Goal: Information Seeking & Learning: Find specific fact

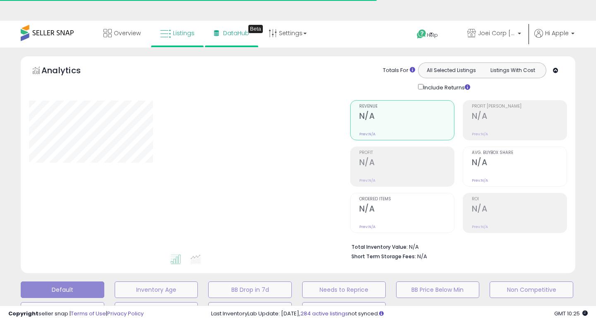
type input "****"
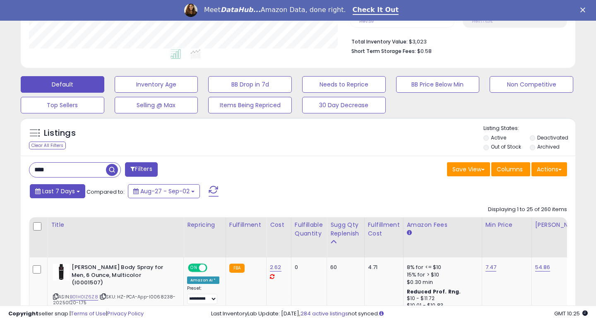
scroll to position [170, 321]
click at [66, 192] on span "Last 7 Days" at bounding box center [58, 191] width 33 height 8
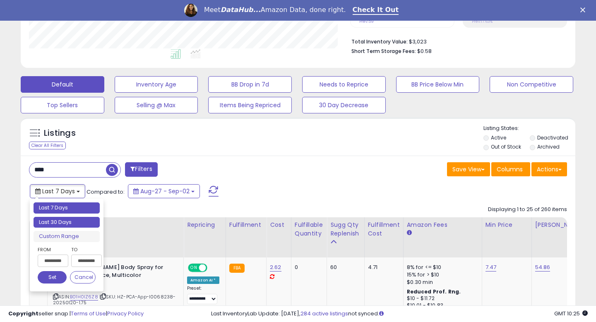
type input "**********"
click at [62, 225] on li "Last 30 Days" at bounding box center [67, 222] width 66 height 11
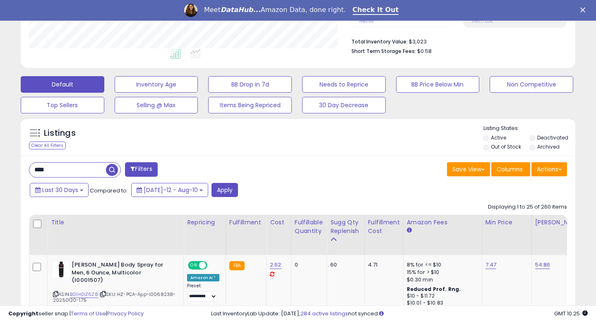
click at [74, 172] on input "****" at bounding box center [67, 170] width 77 height 14
paste input "******"
click at [213, 192] on button "Apply" at bounding box center [224, 190] width 26 height 14
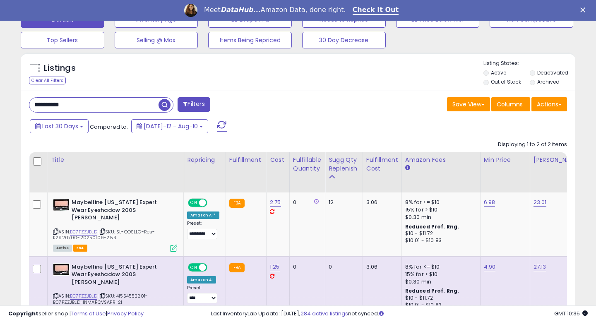
click at [82, 107] on input "**********" at bounding box center [93, 105] width 129 height 14
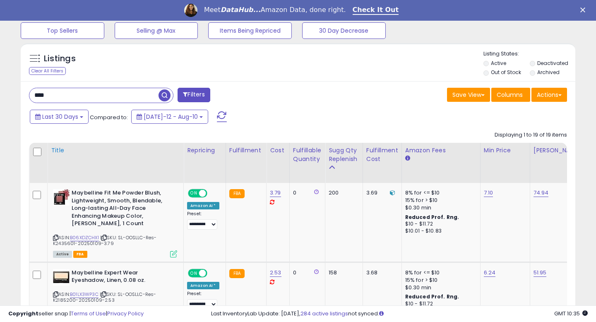
scroll to position [283, 0]
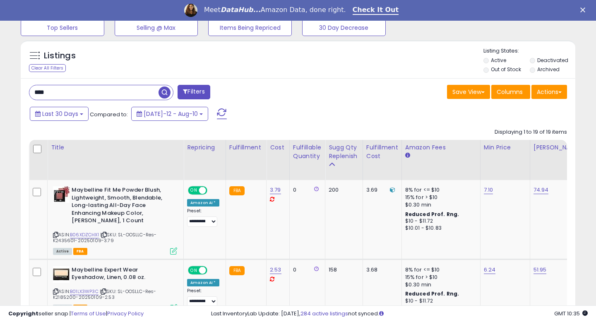
click at [102, 91] on input "****" at bounding box center [93, 92] width 129 height 14
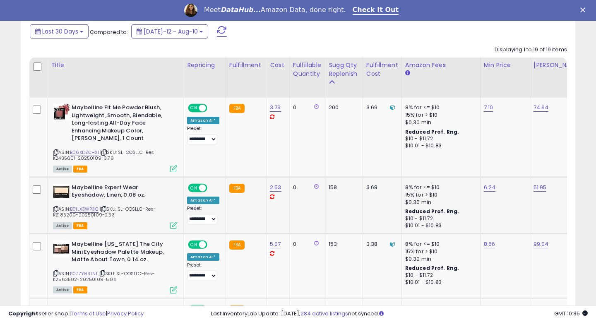
scroll to position [370, 0]
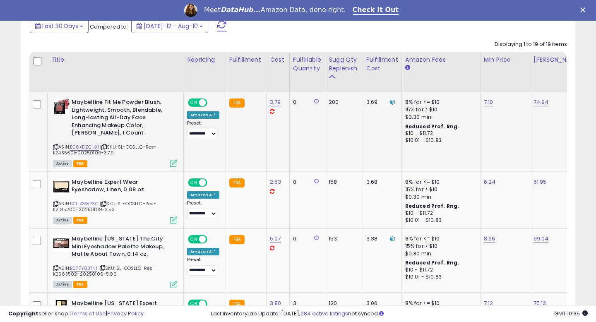
click at [62, 154] on span "| SKU: SL-OOSLLC-Res-K2435601-20250109-3.79" at bounding box center [104, 150] width 103 height 12
copy span "K2435601"
click at [68, 210] on span "| SKU: SL-OOSLLC-Res-K2185200-20250109-2.53" at bounding box center [104, 206] width 103 height 12
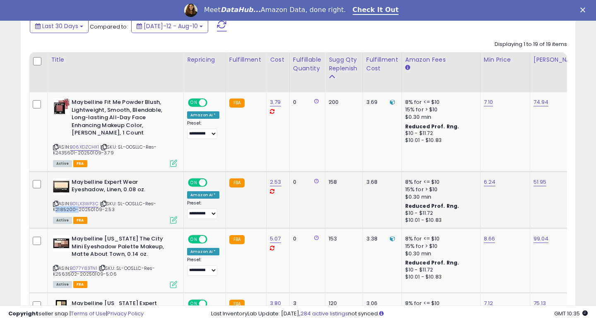
copy span "K2185200"
click at [67, 273] on span "| SKU: SL-OOSLLC-Res-K2563502-20250109-5.06" at bounding box center [104, 271] width 102 height 12
copy span "K2563502"
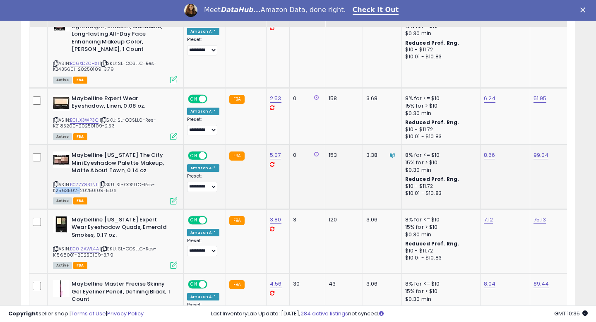
scroll to position [461, 0]
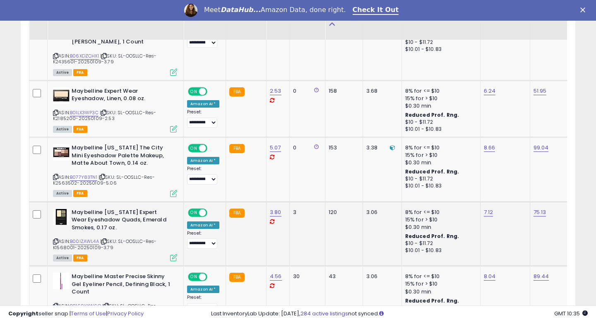
click at [65, 248] on span "| SKU: SL-OOSLLC-Res-K1568001-20250109-3.79" at bounding box center [104, 244] width 103 height 12
copy span "K1568001"
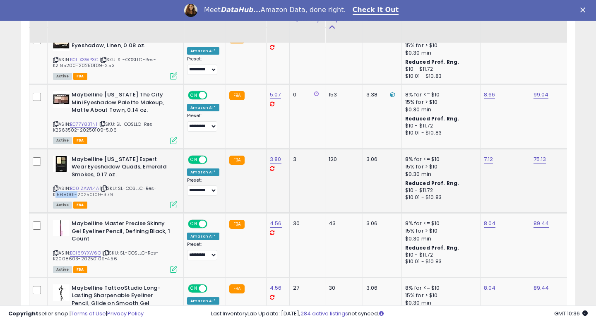
scroll to position [517, 0]
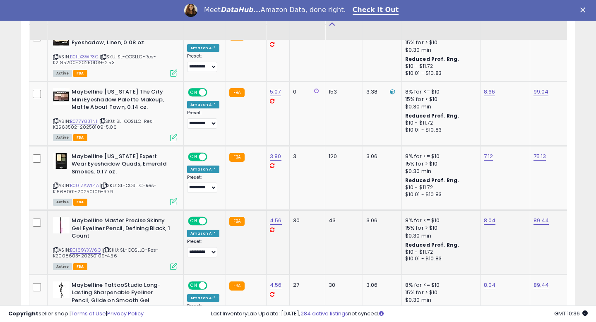
click at [67, 257] on span "| SKU: SL-OOSLLC-Res-K2008603-20250109-4.56" at bounding box center [106, 253] width 106 height 12
copy span "K2008603"
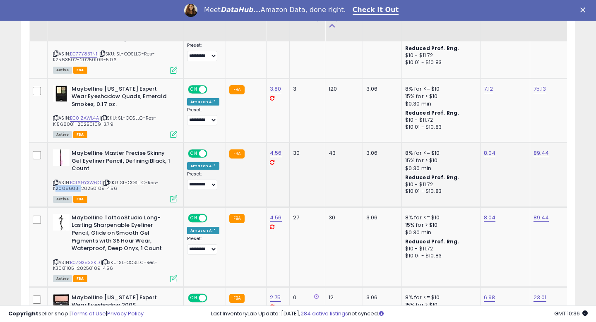
scroll to position [586, 0]
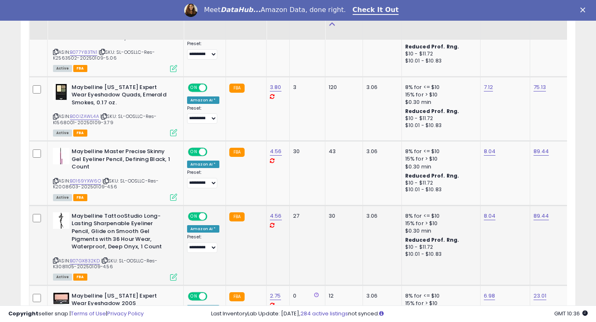
click at [67, 268] on span "| SKU: SL-OOSLLC-Res-K3081105-20250109-4.56" at bounding box center [105, 263] width 104 height 12
copy span "K3081105"
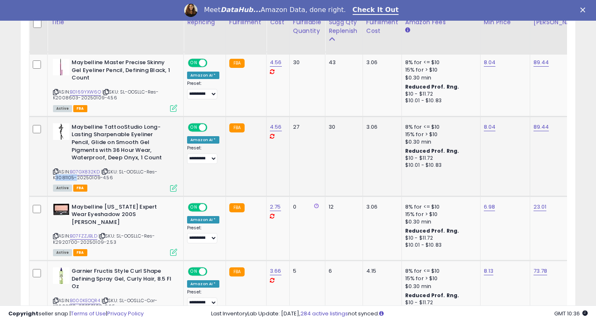
scroll to position [690, 0]
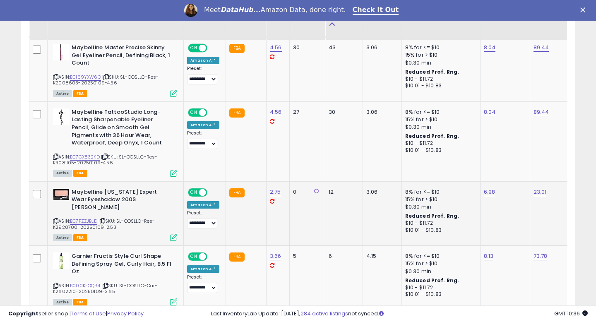
click at [65, 221] on span "| SKU: SL-OOSLLC-Res-K2920700-20250109-2.53" at bounding box center [104, 224] width 102 height 12
copy span "K2920700"
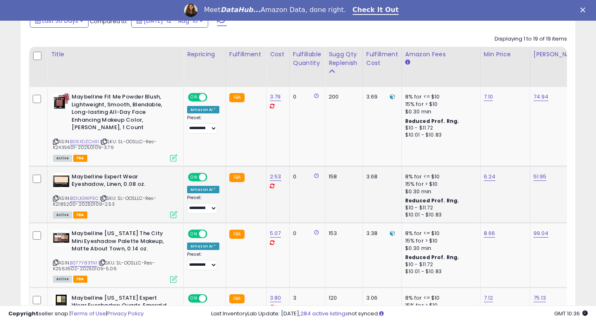
scroll to position [372, 0]
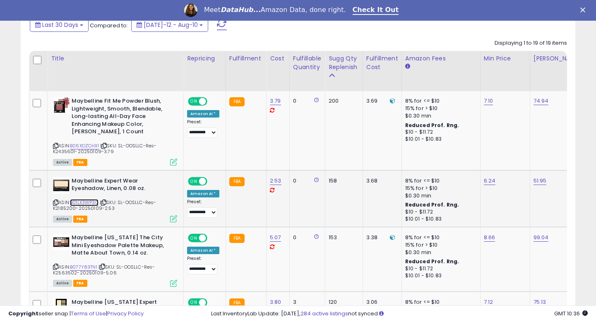
click at [86, 202] on link "B01LX3WP3C" at bounding box center [84, 202] width 29 height 7
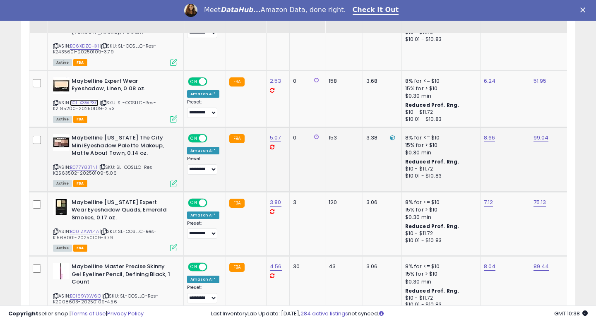
scroll to position [474, 0]
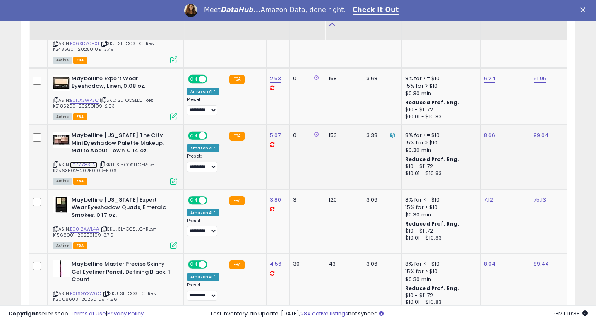
click at [83, 165] on link "B077Y83TN1" at bounding box center [83, 164] width 27 height 7
click at [55, 165] on icon at bounding box center [55, 164] width 5 height 5
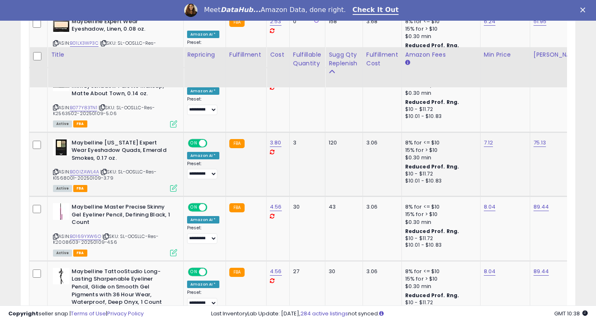
scroll to position [578, 0]
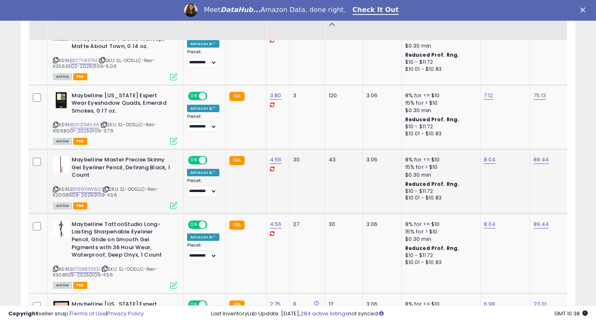
click at [54, 188] on icon at bounding box center [55, 189] width 5 height 5
click at [90, 192] on span "| SKU: SL-OOSLLC-Res-K2008603-20250109-4.56" at bounding box center [106, 192] width 106 height 12
click at [90, 190] on link "B0169YXW6O" at bounding box center [85, 189] width 31 height 7
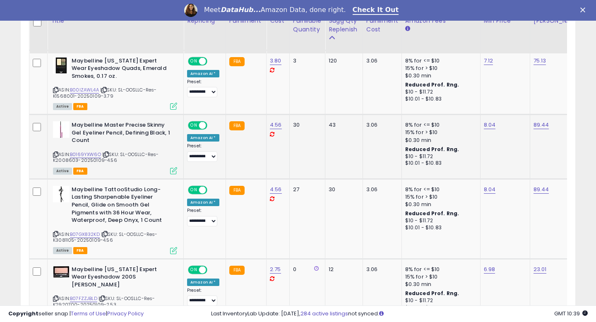
scroll to position [637, 0]
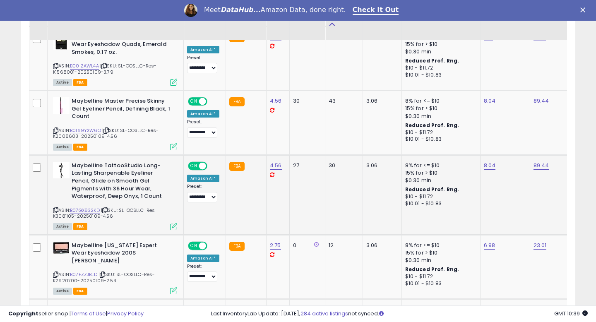
click at [55, 210] on icon at bounding box center [55, 210] width 5 height 5
click at [89, 213] on span "| SKU: SL-OOSLLC-Res-K3081105-20250109-4.56" at bounding box center [105, 213] width 104 height 12
click at [89, 212] on link "B07GX832KD" at bounding box center [85, 210] width 30 height 7
click at [67, 216] on span "| SKU: SL-OOSLLC-Res-K3081105-20250109-4.56" at bounding box center [105, 213] width 104 height 12
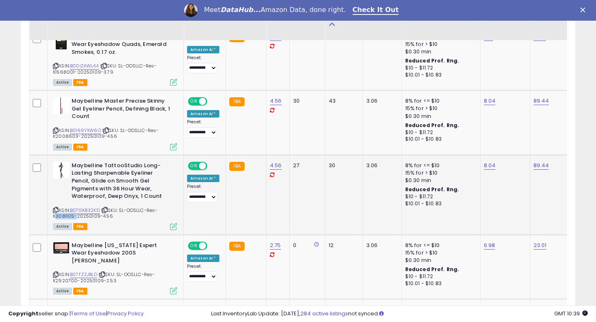
copy span "K3081105"
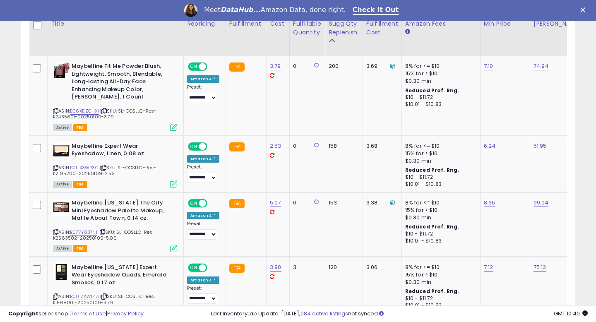
scroll to position [312, 0]
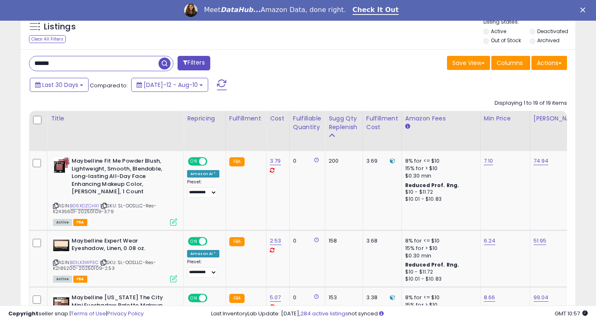
click at [78, 60] on input "******" at bounding box center [93, 63] width 129 height 14
type input "*******"
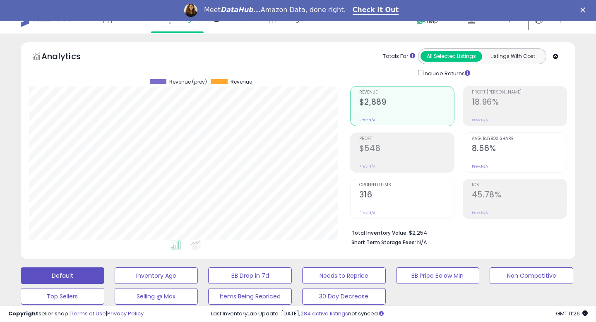
scroll to position [0, 0]
